Goal: Transaction & Acquisition: Purchase product/service

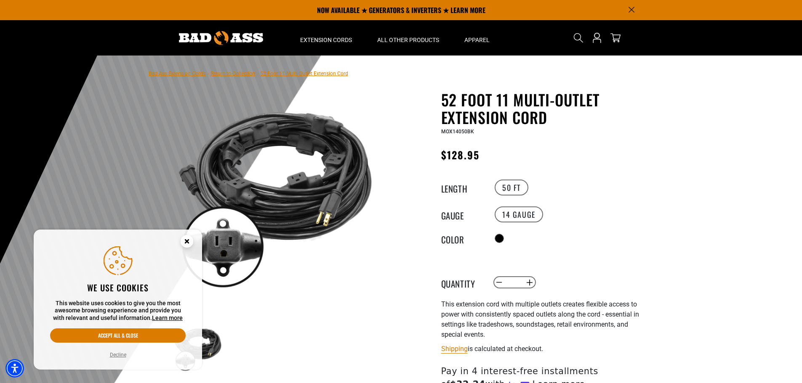
click at [186, 241] on circle "Close this option" at bounding box center [187, 241] width 13 height 13
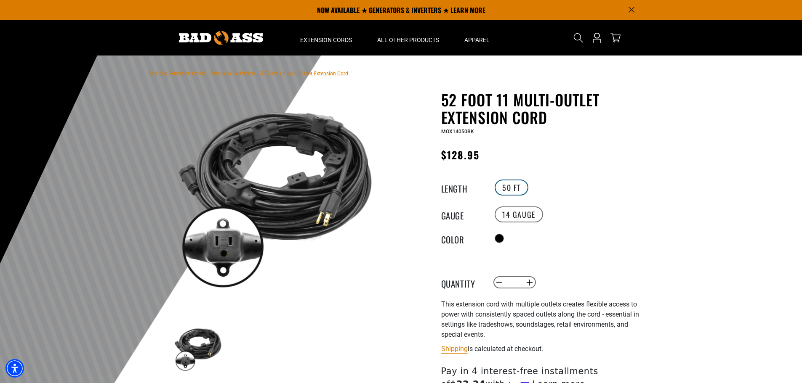
click at [513, 184] on label "50 FT" at bounding box center [511, 188] width 34 height 16
click at [507, 189] on label "50 FT" at bounding box center [511, 188] width 34 height 16
